Goal: Check status: Check status

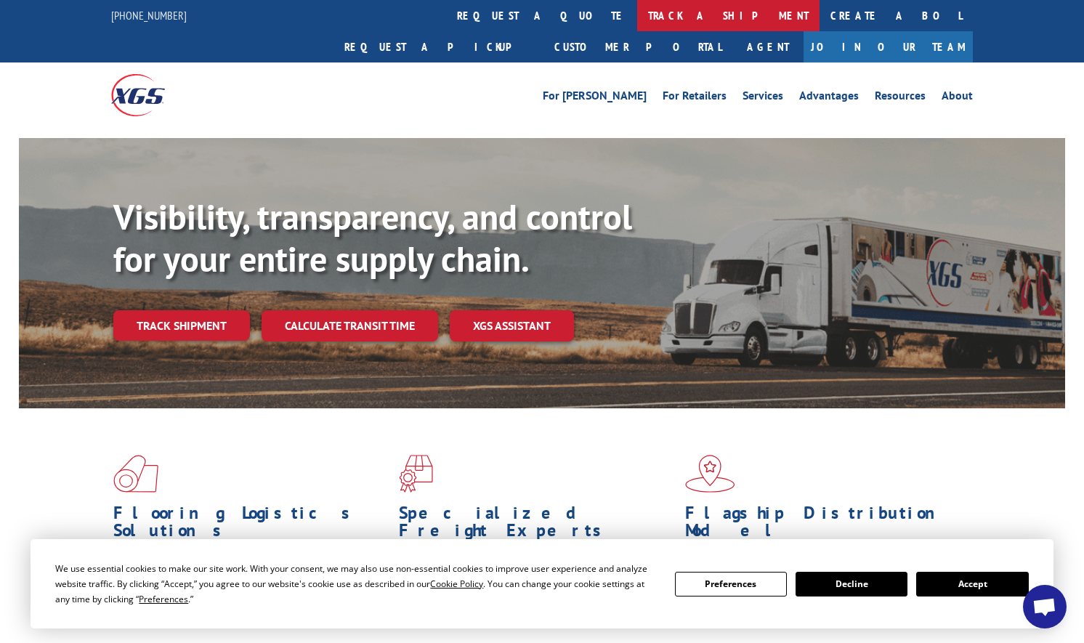
click at [637, 17] on link "track a shipment" at bounding box center [728, 15] width 182 height 31
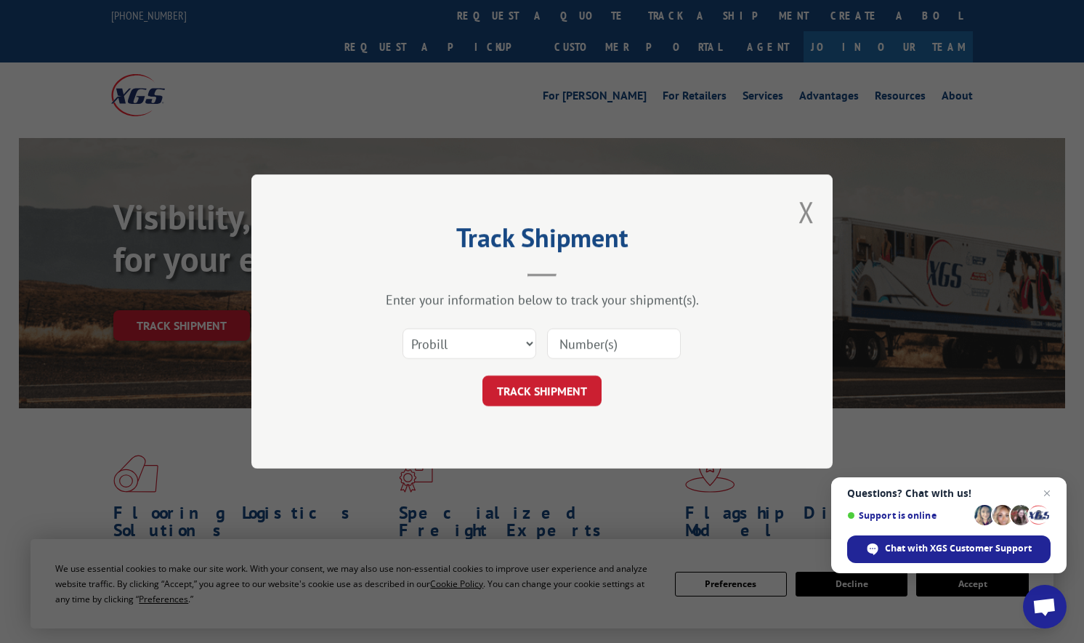
click at [616, 350] on input at bounding box center [614, 344] width 134 height 31
click at [516, 336] on select "Select category... Probill BOL PO" at bounding box center [470, 344] width 134 height 31
select select "bol"
click at [403, 329] on select "Select category... Probill BOL PO" at bounding box center [470, 344] width 134 height 31
click at [583, 346] on input at bounding box center [614, 344] width 134 height 31
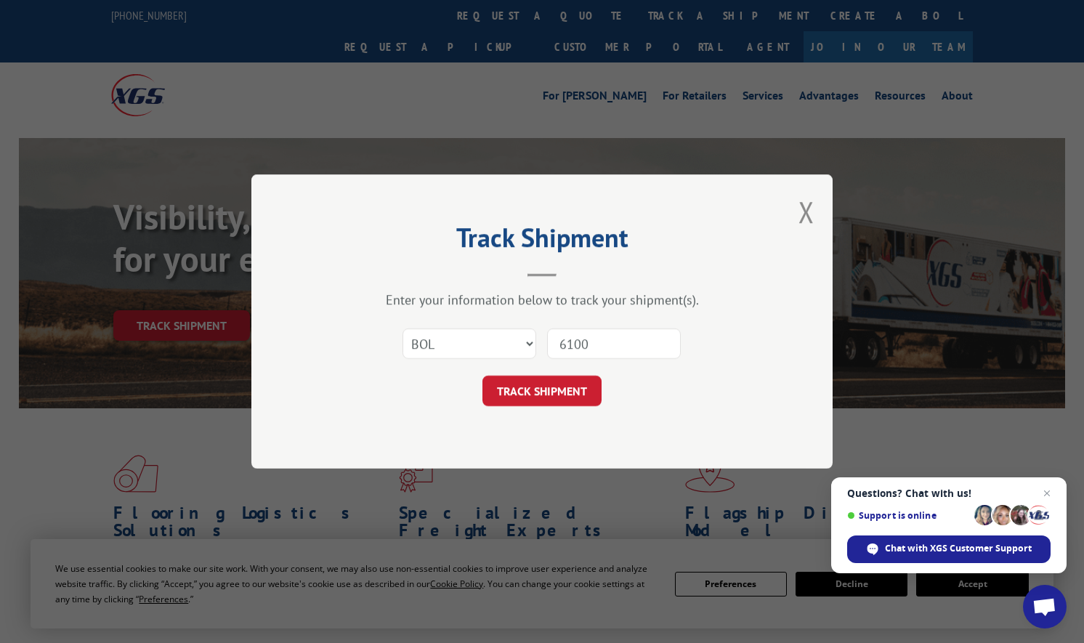
click at [656, 350] on input "6100" at bounding box center [614, 344] width 134 height 31
type input "6100050147"
click at [536, 402] on button "TRACK SHIPMENT" at bounding box center [542, 391] width 119 height 31
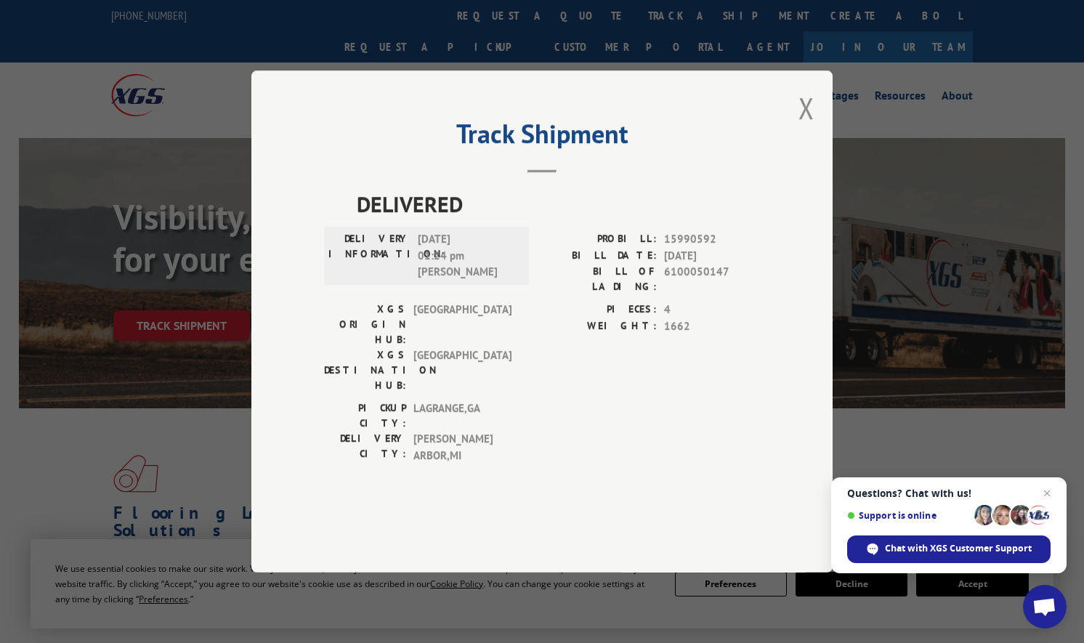
click at [594, 400] on div "PICKUP CITY: [GEOGRAPHIC_DATA] , [GEOGRAPHIC_DATA]: [GEOGRAPHIC_DATA] , [GEOGRA…" at bounding box center [542, 435] width 436 height 70
click at [802, 127] on button "Close modal" at bounding box center [807, 108] width 16 height 39
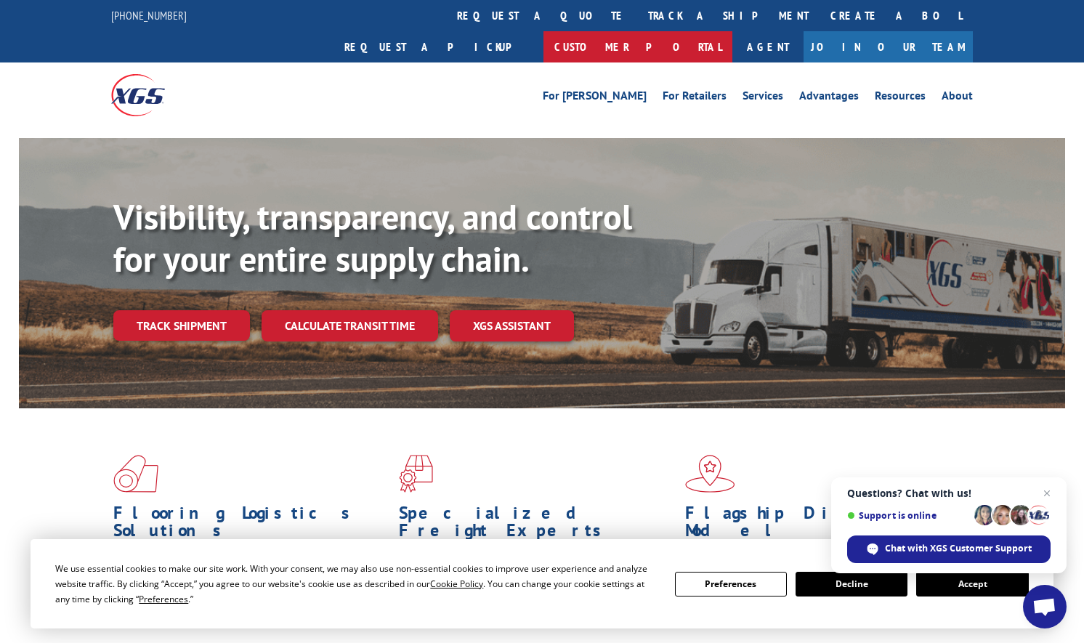
click at [733, 31] on link "Customer Portal" at bounding box center [638, 46] width 189 height 31
